Goal: Information Seeking & Learning: Learn about a topic

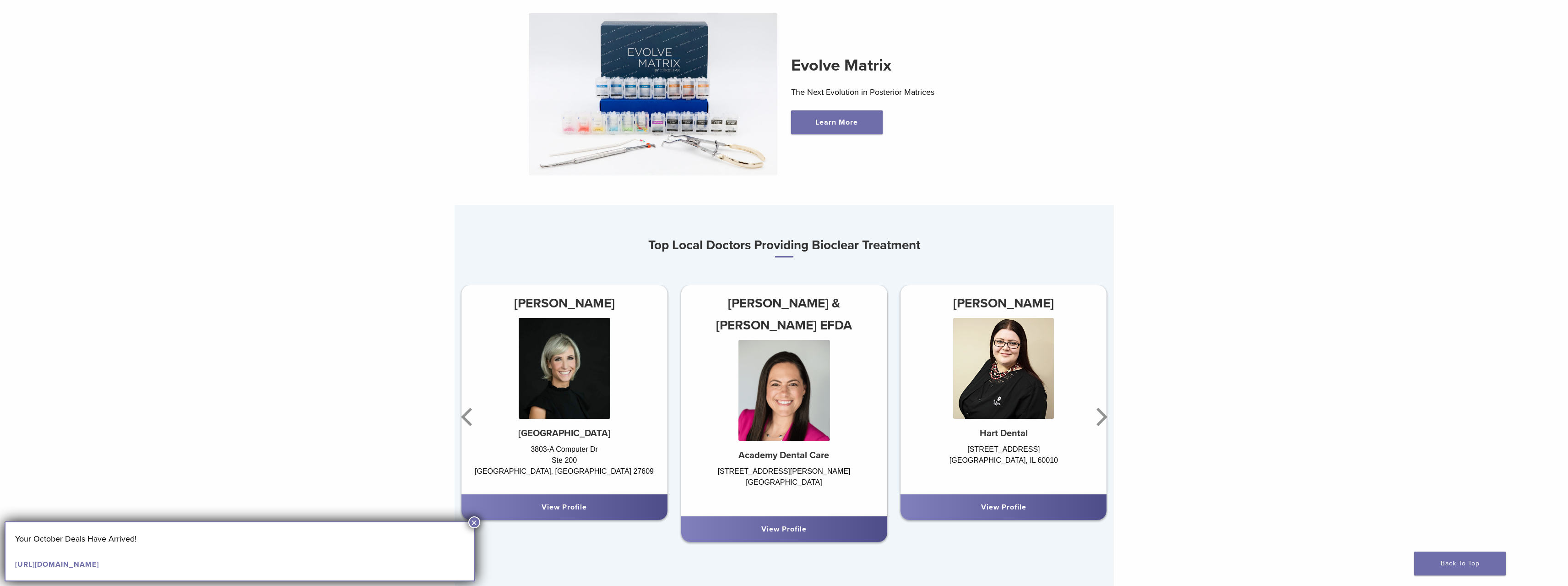
scroll to position [687, 0]
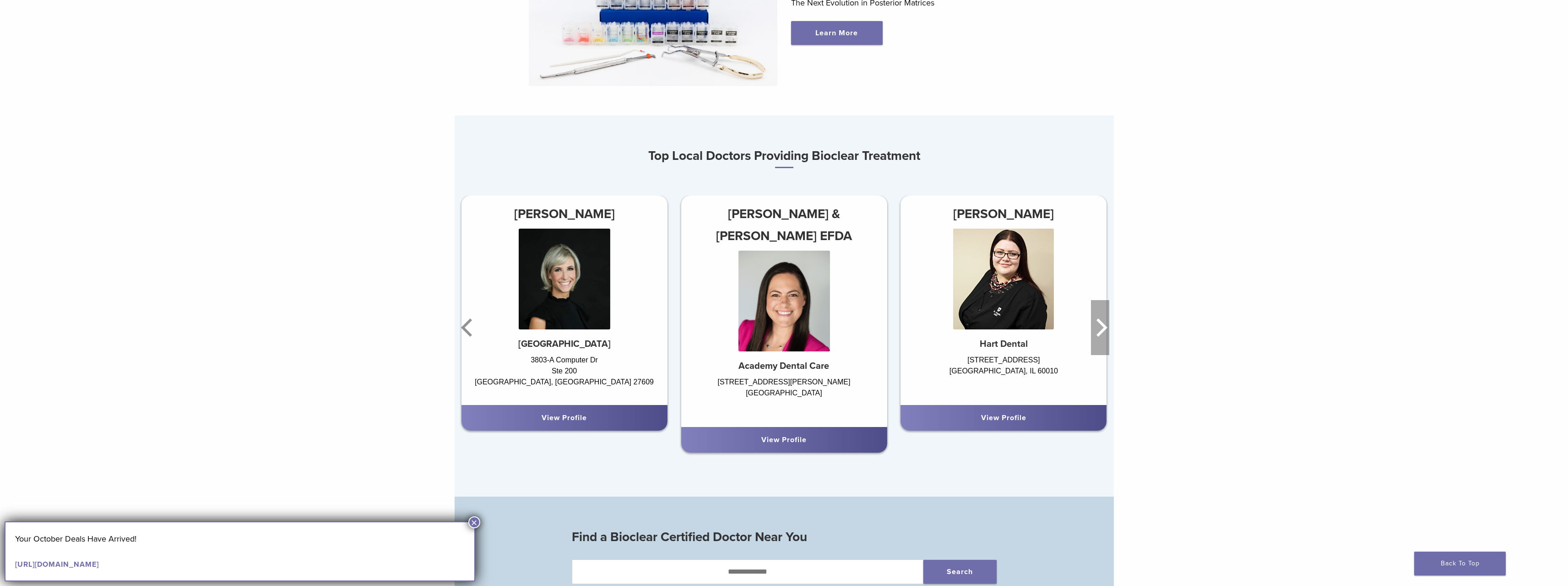
click at [1104, 327] on icon "Next" at bounding box center [1100, 328] width 18 height 55
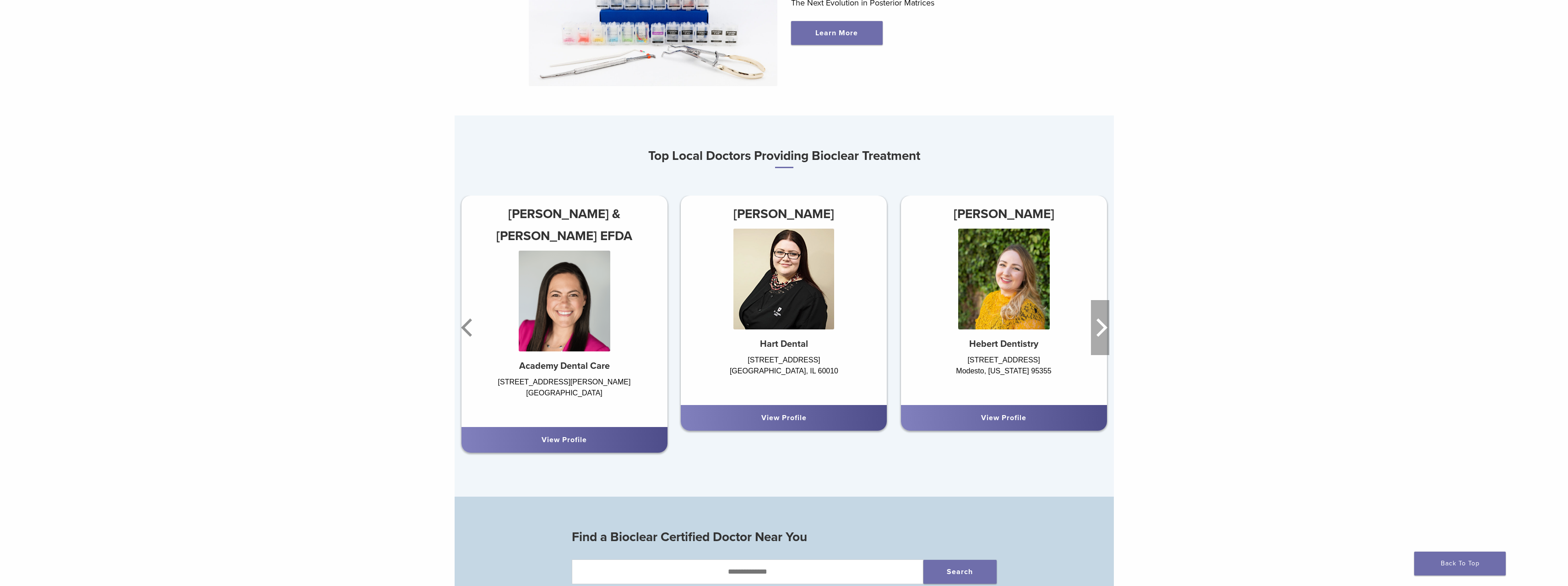
click at [1104, 326] on icon "Next" at bounding box center [1100, 328] width 18 height 55
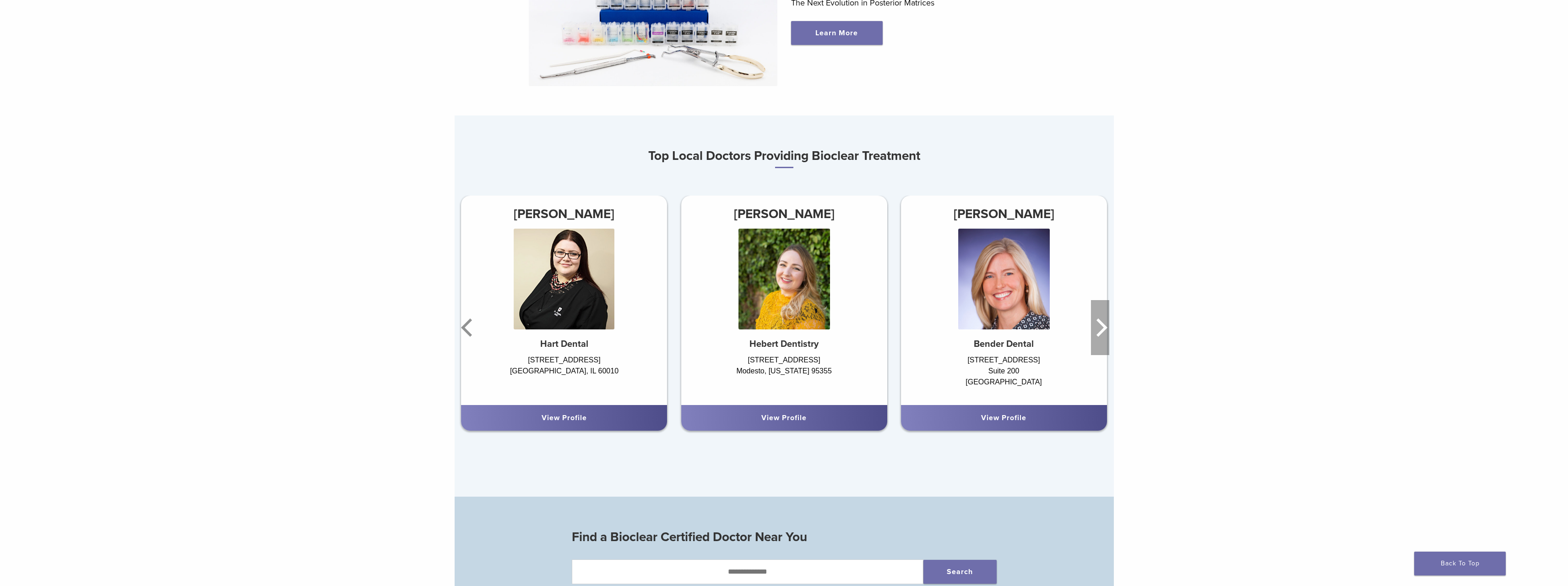
click at [1102, 326] on icon "Next" at bounding box center [1102, 328] width 11 height 18
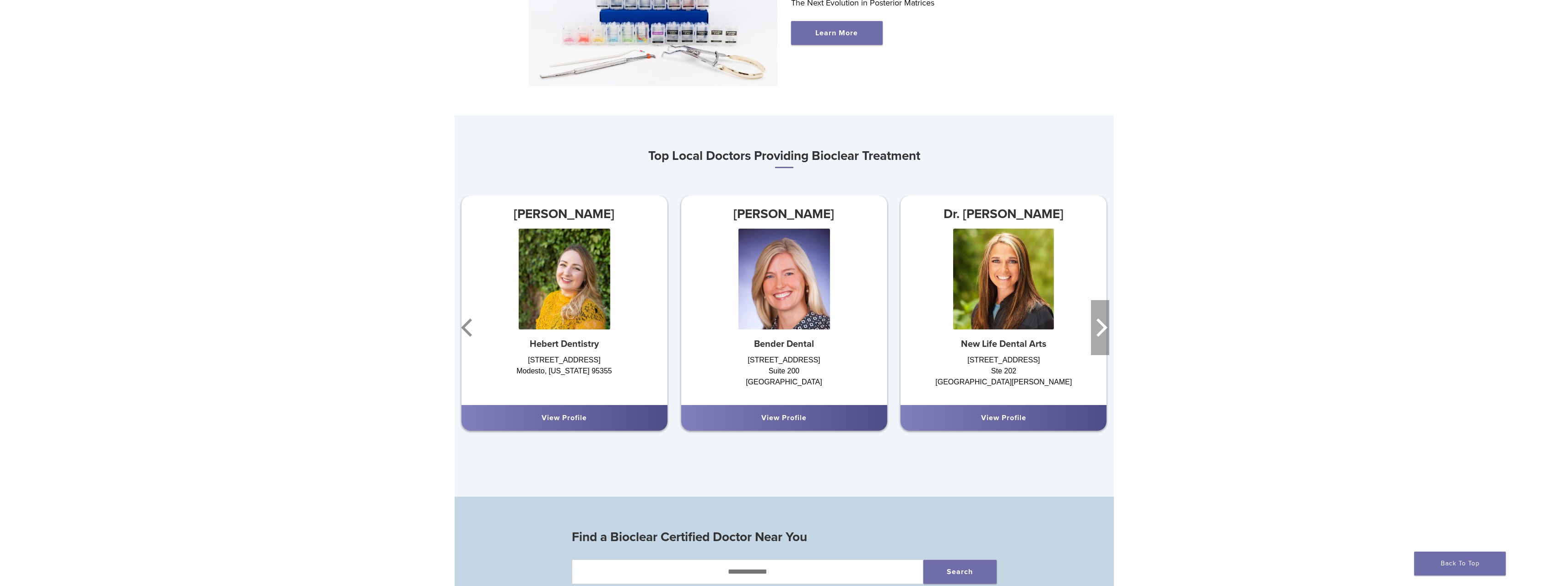
click at [1101, 326] on icon "Next" at bounding box center [1102, 328] width 11 height 18
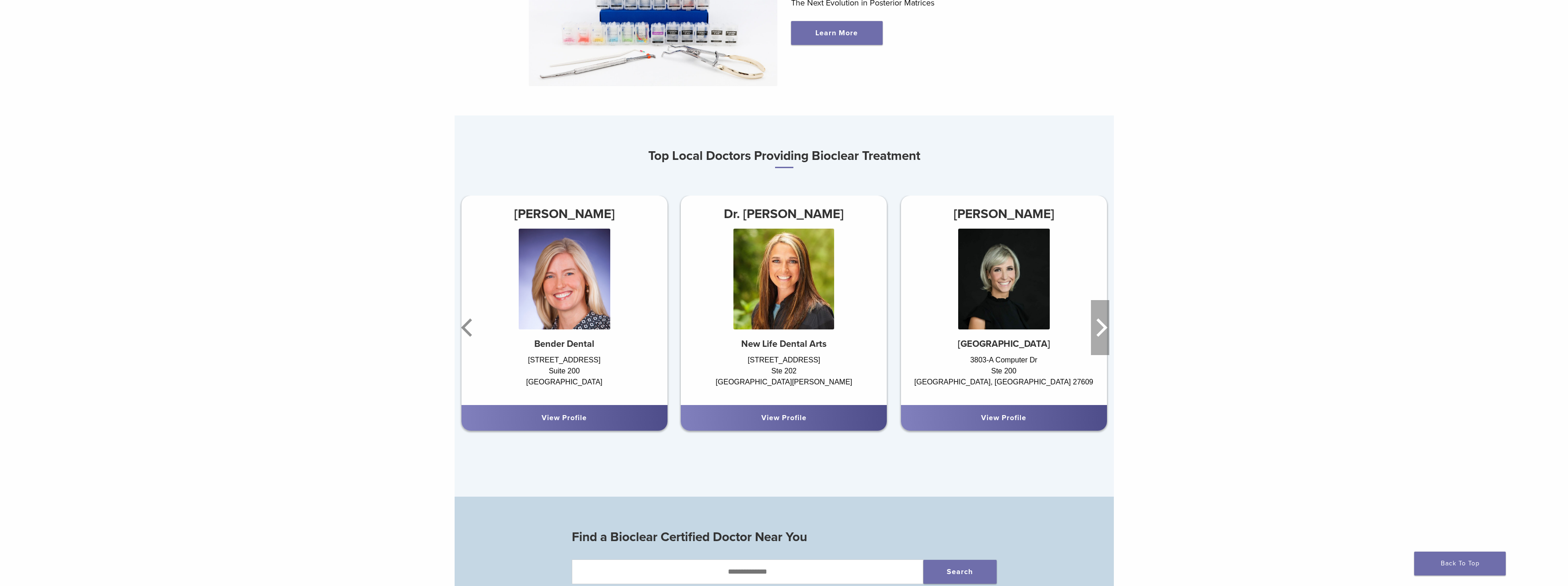
click at [1097, 327] on icon "Next" at bounding box center [1100, 328] width 18 height 55
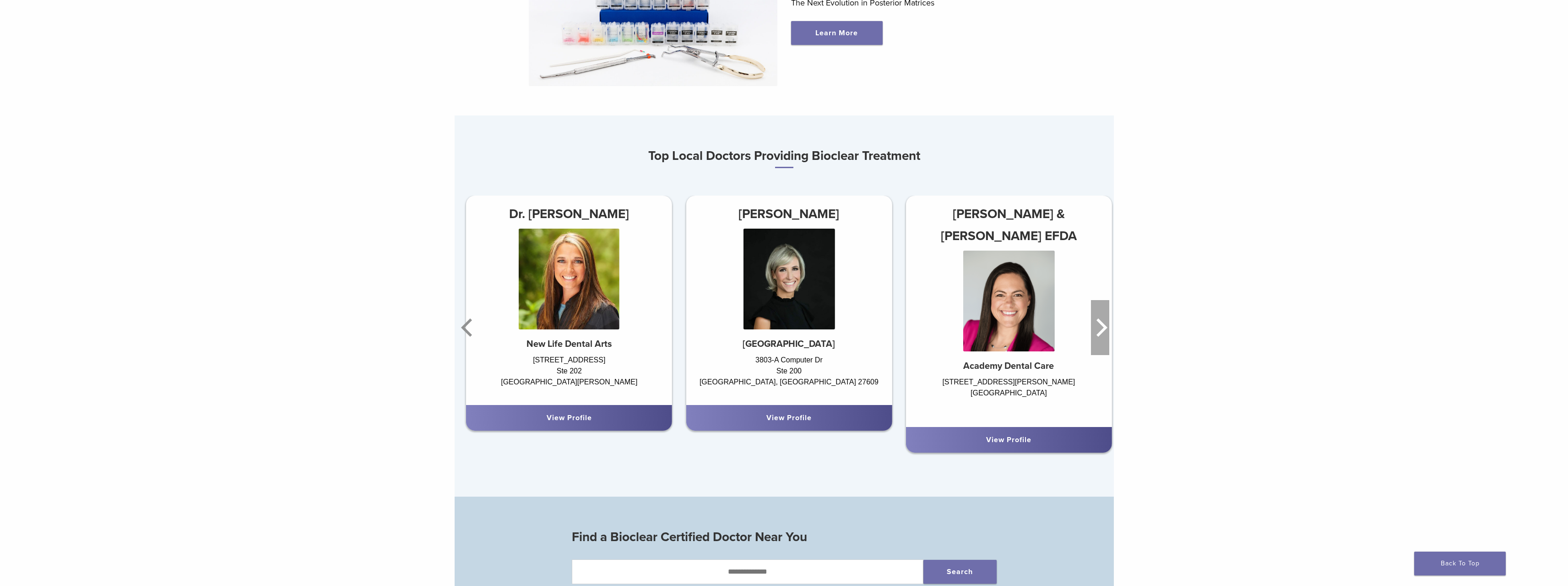
click at [1097, 327] on icon "Next" at bounding box center [1100, 328] width 18 height 55
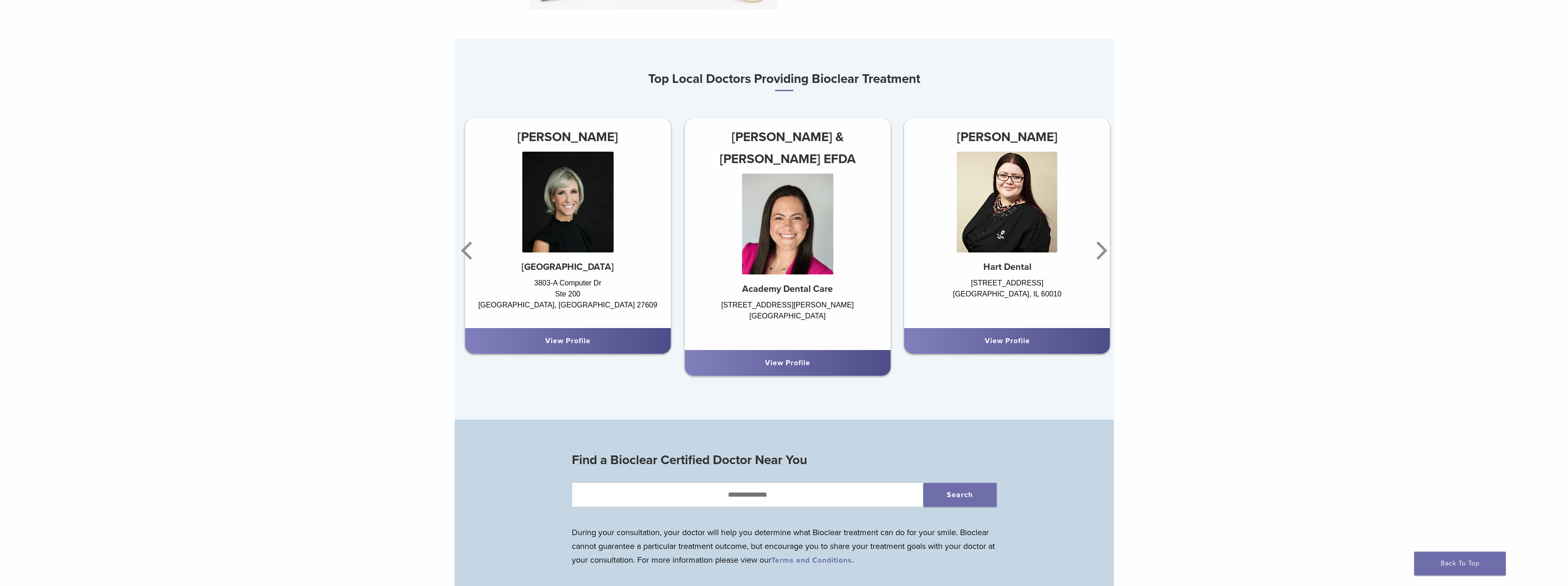
scroll to position [916, 0]
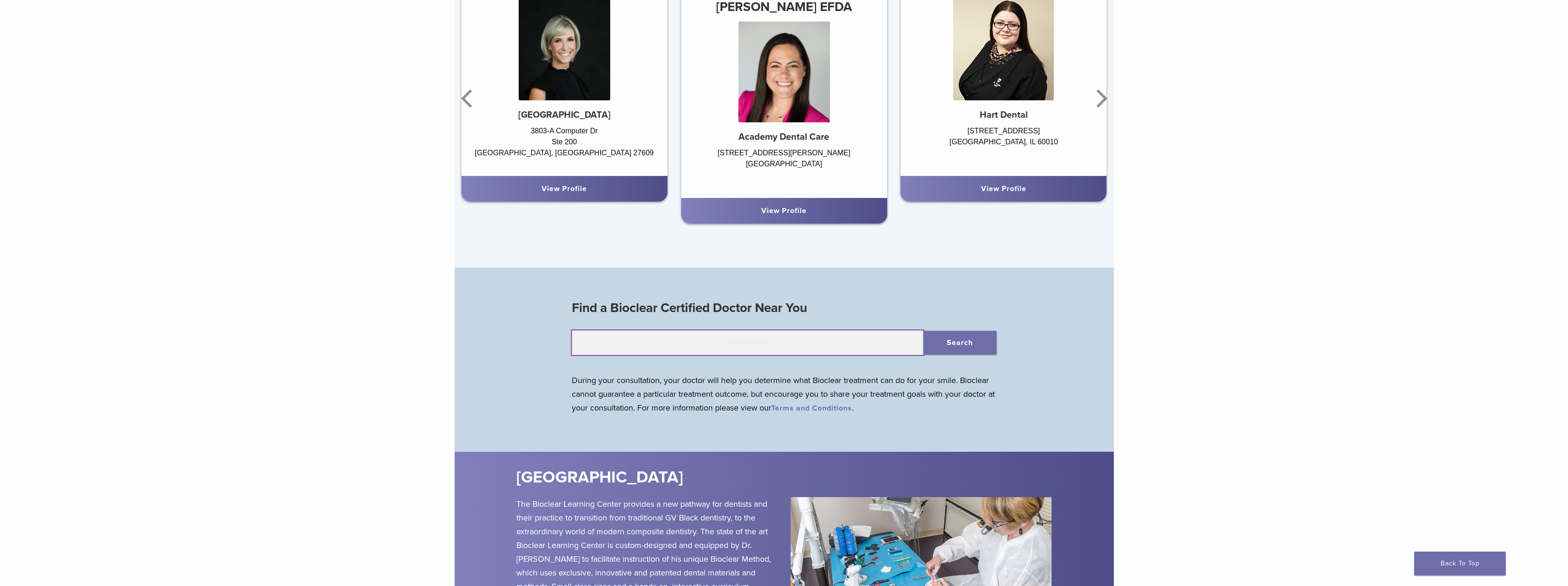
click at [762, 348] on input "text" at bounding box center [747, 342] width 352 height 25
click at [407, 367] on div "Evolve Matrix The Next Evolution in Posterior Matrices Learn More Top Local Doc…" at bounding box center [784, 192] width 1568 height 2113
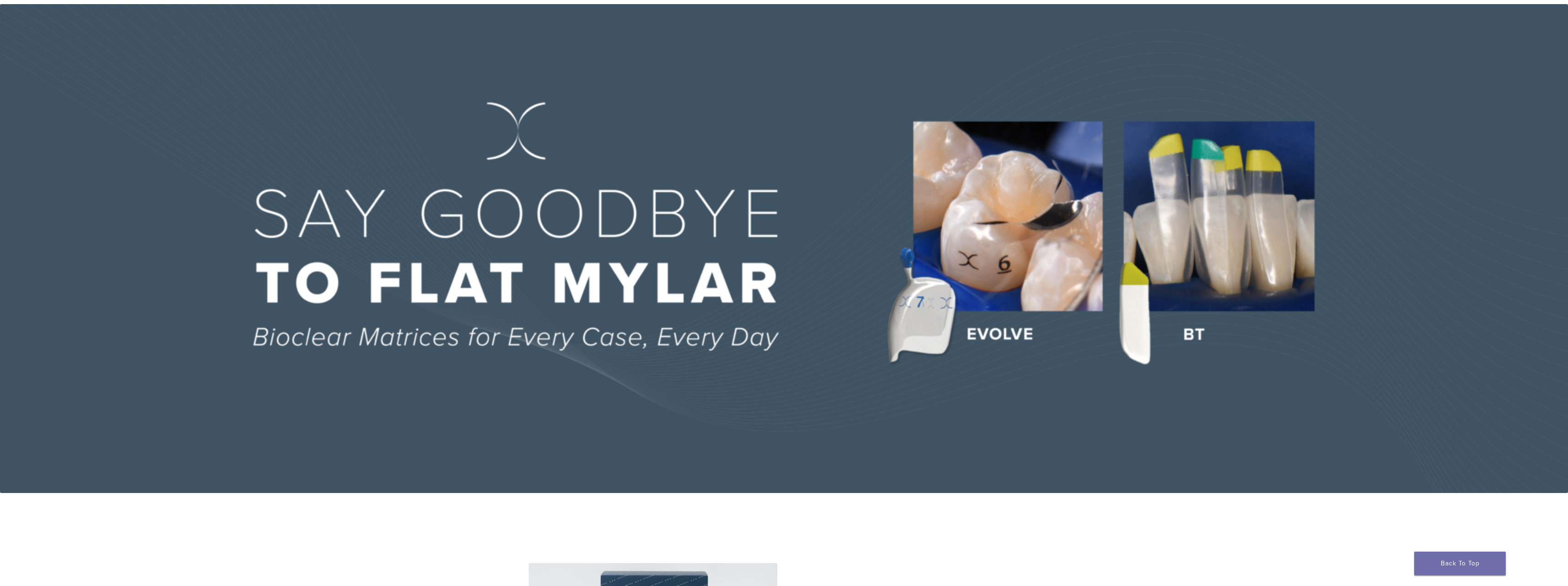
scroll to position [0, 0]
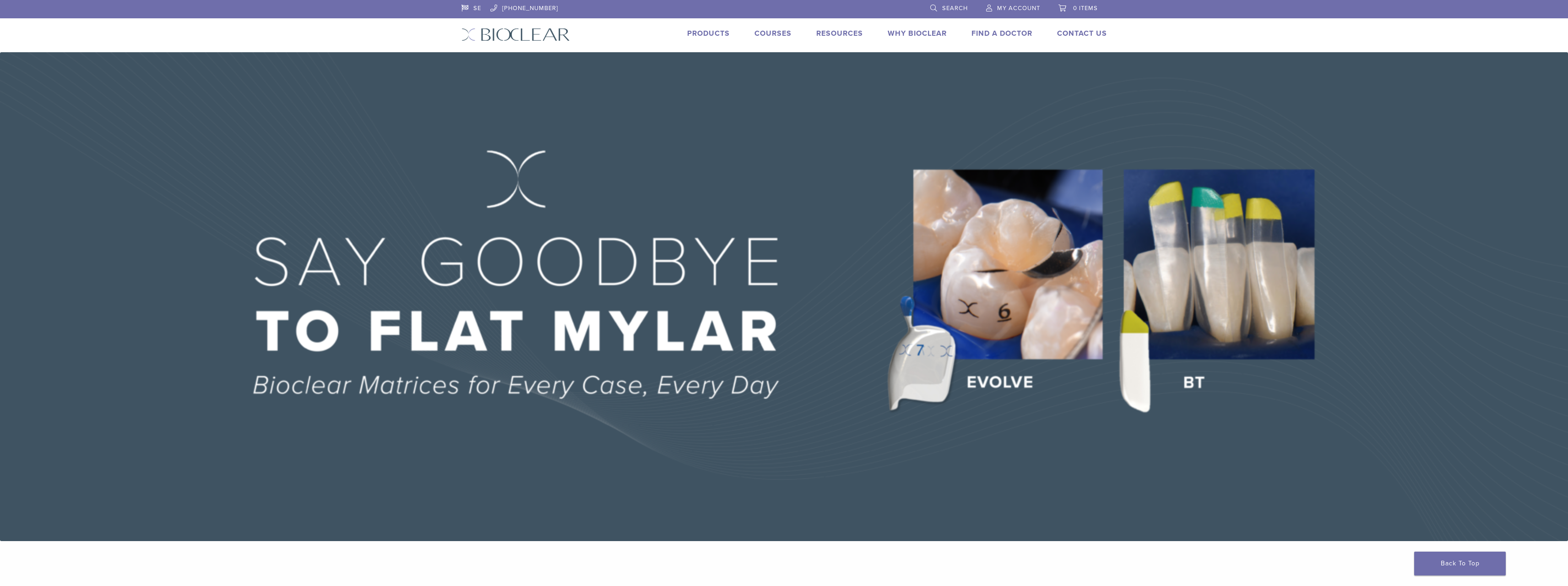
click at [768, 33] on link "Courses" at bounding box center [772, 33] width 37 height 9
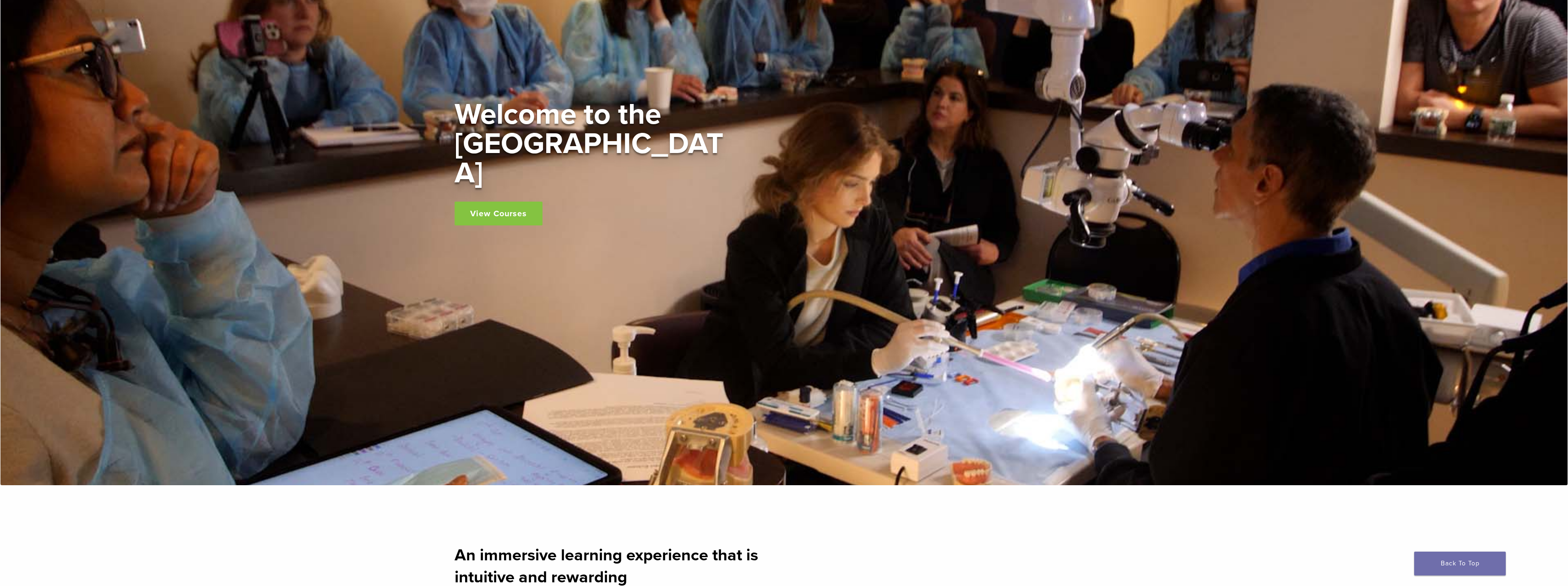
scroll to position [183, 0]
